Goal: Entertainment & Leisure: Consume media (video, audio)

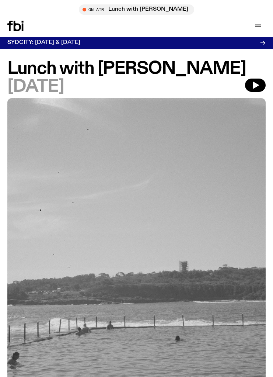
scroll to position [723, 0]
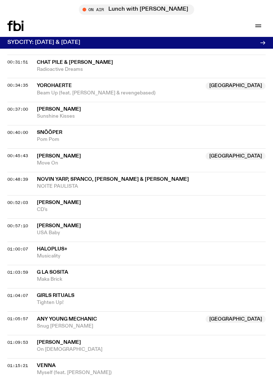
click at [22, 26] on icon at bounding box center [23, 27] width 2 height 7
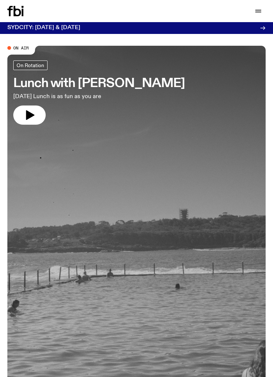
click at [103, 83] on h3 "Lunch with [PERSON_NAME]" at bounding box center [99, 83] width 172 height 12
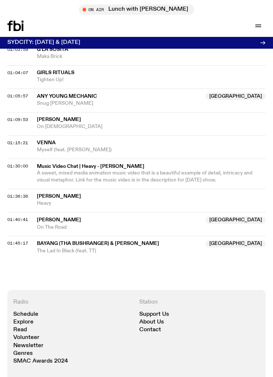
scroll to position [950, 0]
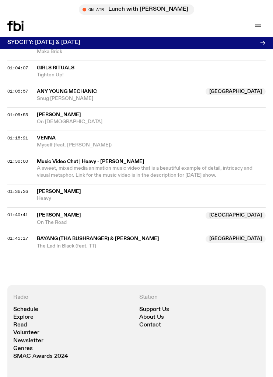
click at [266, 42] on div "SYDCITY: [DATE] & [DATE] fbi Long Weekend Fundraiser - Final Tickets Here!" at bounding box center [136, 43] width 273 height 12
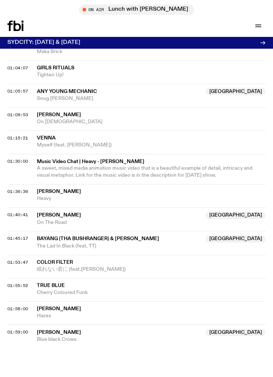
click at [16, 27] on icon at bounding box center [15, 26] width 16 height 10
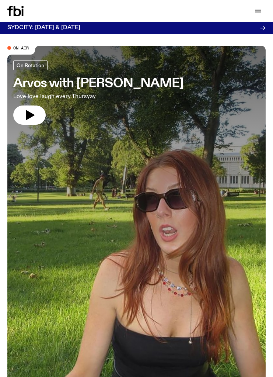
click at [66, 81] on h3 "Arvos with [PERSON_NAME]" at bounding box center [98, 83] width 170 height 12
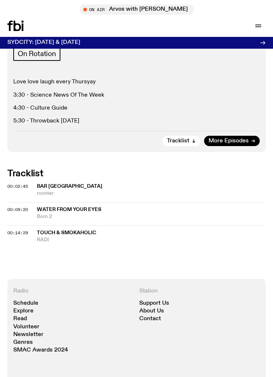
scroll to position [427, 0]
